Goal: Check status: Check status

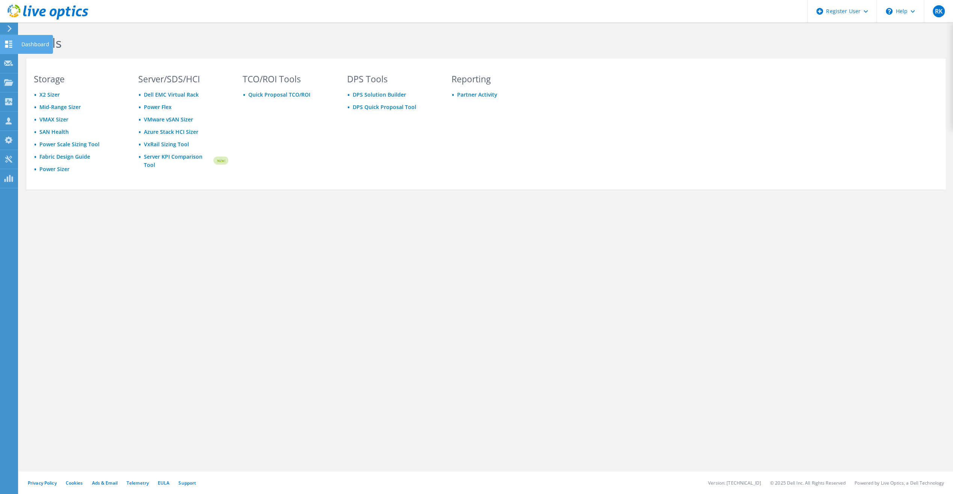
click at [6, 46] on use at bounding box center [8, 44] width 7 height 7
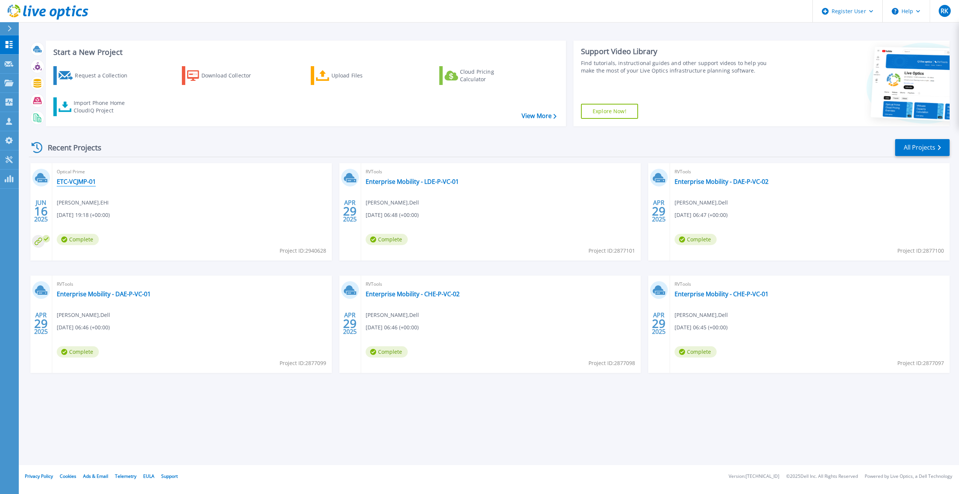
click at [74, 183] on link "ETC-VCJMP-01" at bounding box center [76, 182] width 39 height 8
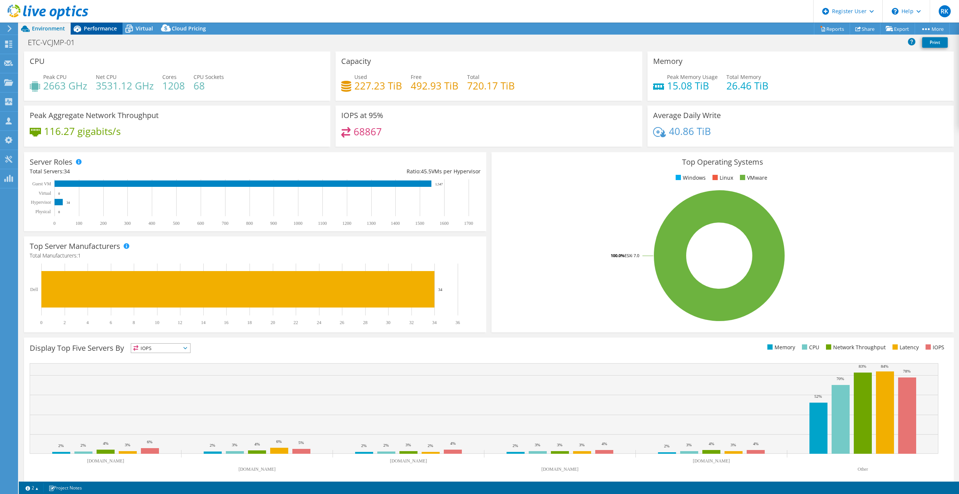
click at [98, 27] on span "Performance" at bounding box center [100, 28] width 33 height 7
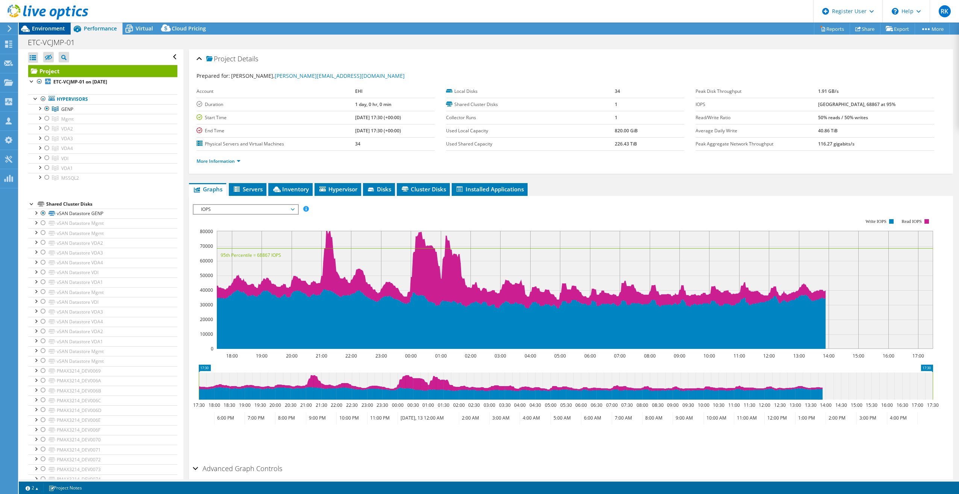
click at [55, 26] on span "Environment" at bounding box center [48, 28] width 33 height 7
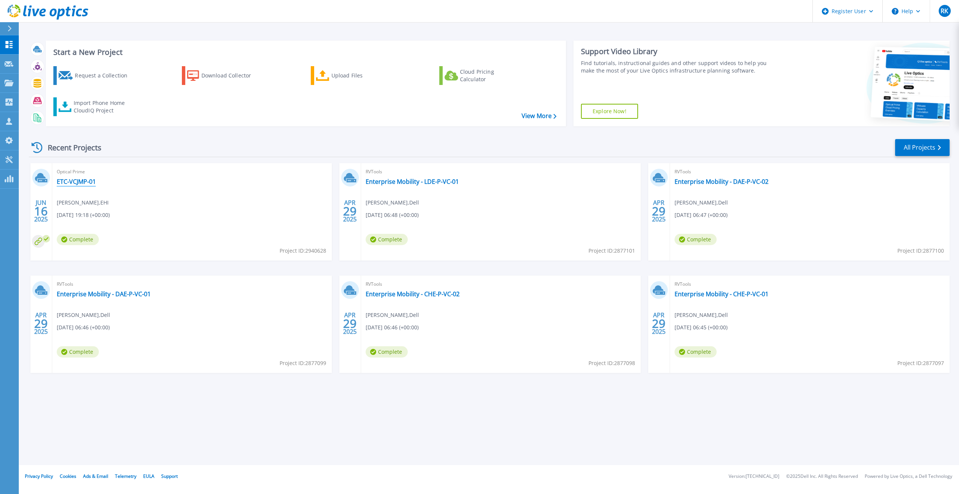
click at [71, 183] on link "ETC-VCJMP-01" at bounding box center [76, 182] width 39 height 8
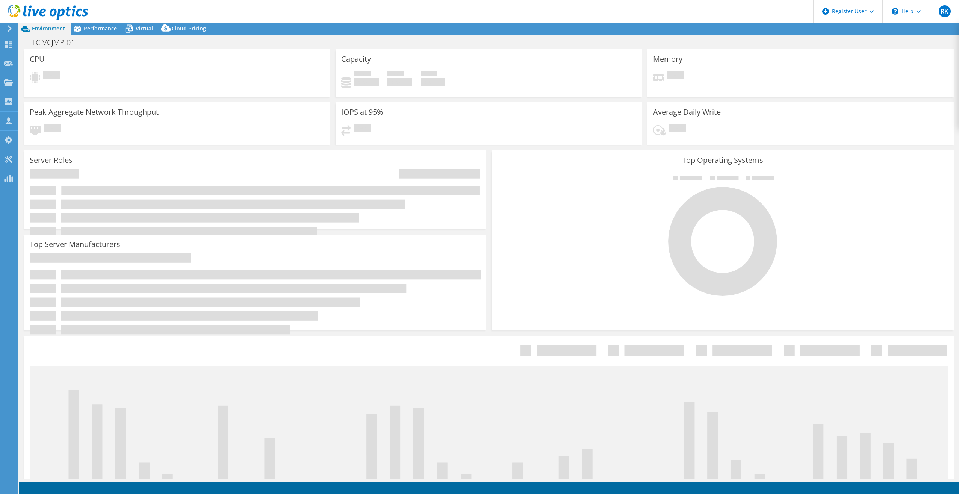
select select "USD"
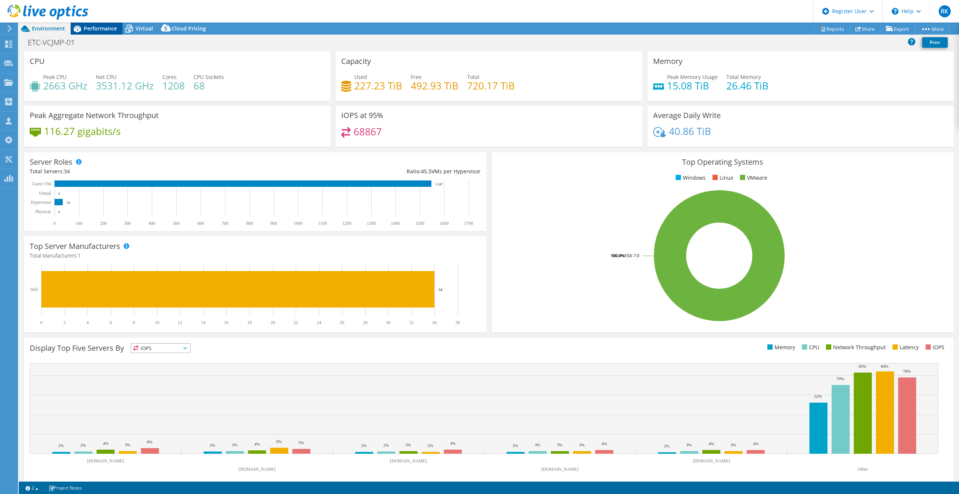
click at [91, 27] on span "Performance" at bounding box center [100, 28] width 33 height 7
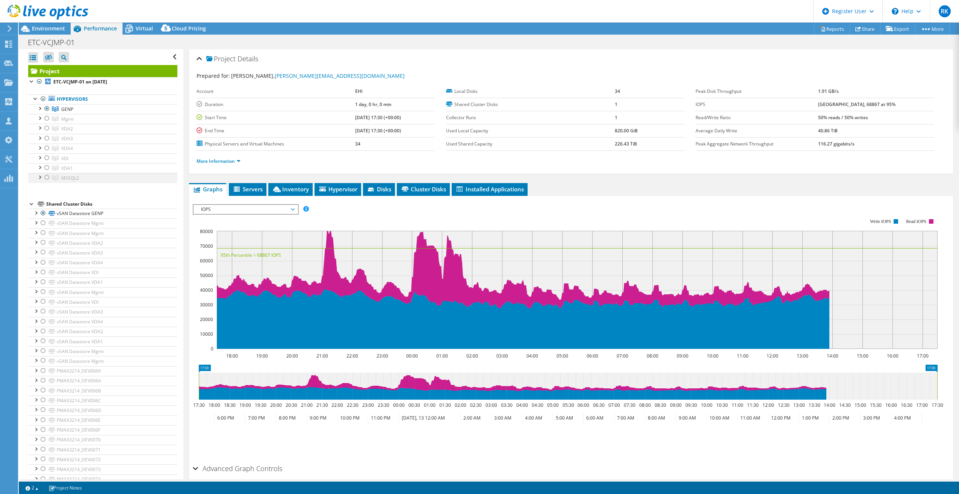
click at [38, 174] on div at bounding box center [40, 177] width 8 height 8
click at [47, 174] on div at bounding box center [47, 177] width 8 height 9
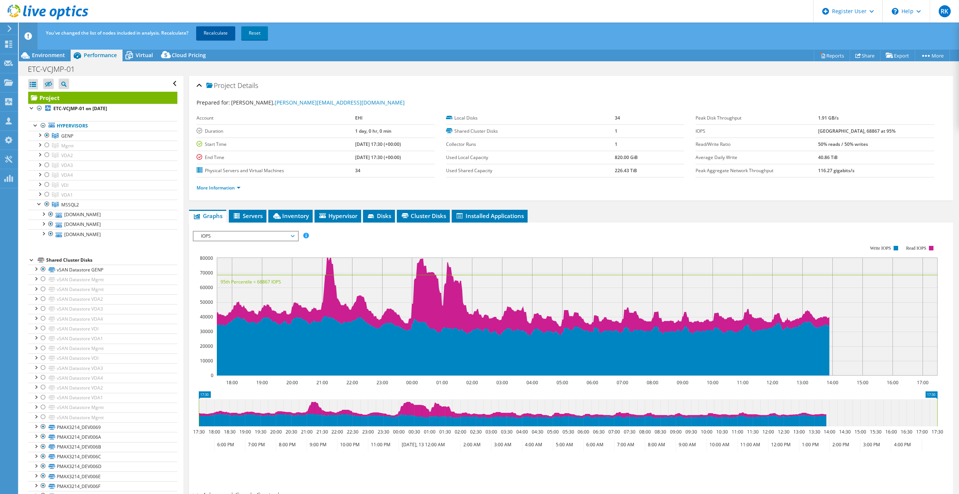
click at [219, 27] on link "Recalculate" at bounding box center [215, 33] width 39 height 14
click at [47, 51] on div "Environment" at bounding box center [45, 55] width 52 height 12
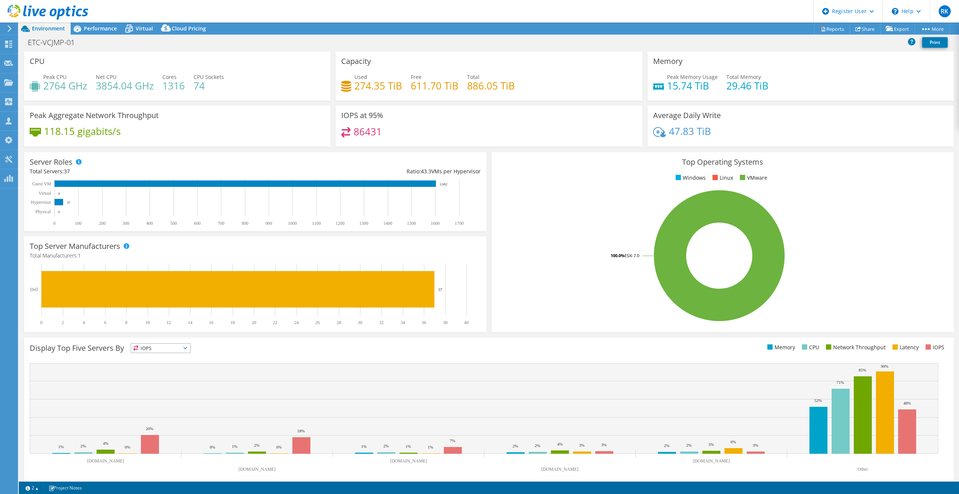
click at [179, 86] on h4 "1316" at bounding box center [173, 86] width 23 height 8
